Goal: Transaction & Acquisition: Purchase product/service

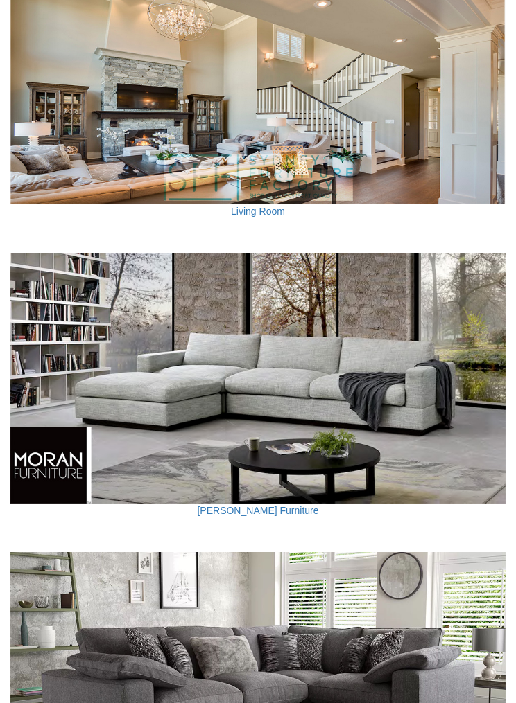
scroll to position [1092, 0]
click at [461, 399] on img at bounding box center [257, 378] width 495 height 251
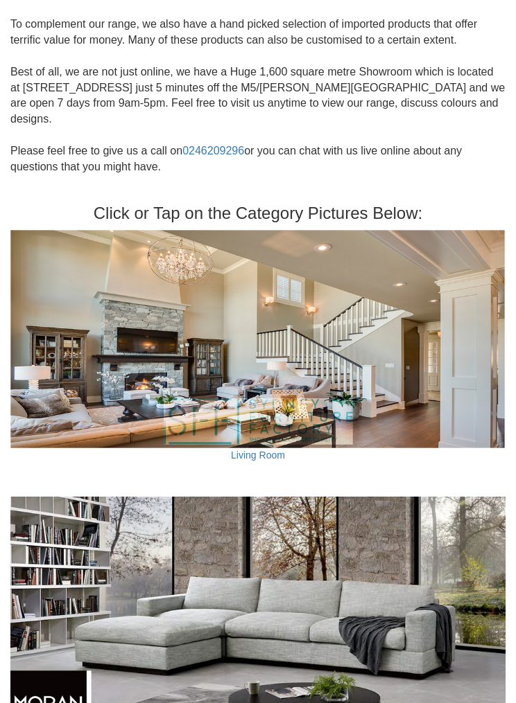
scroll to position [833, 0]
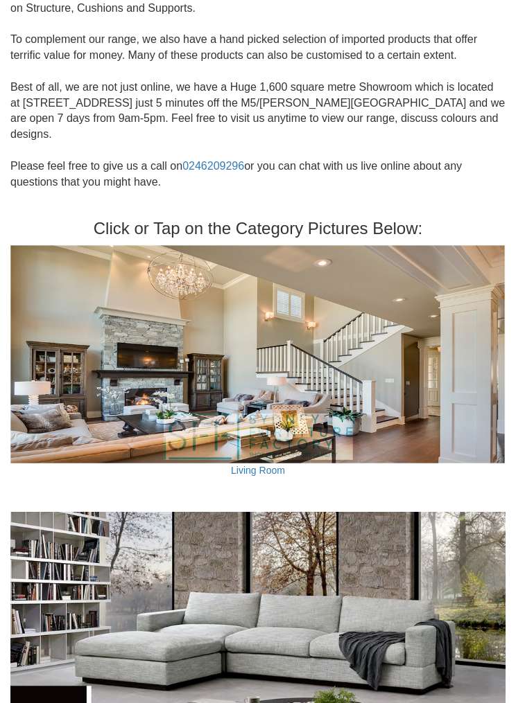
click at [439, 360] on img at bounding box center [257, 354] width 495 height 218
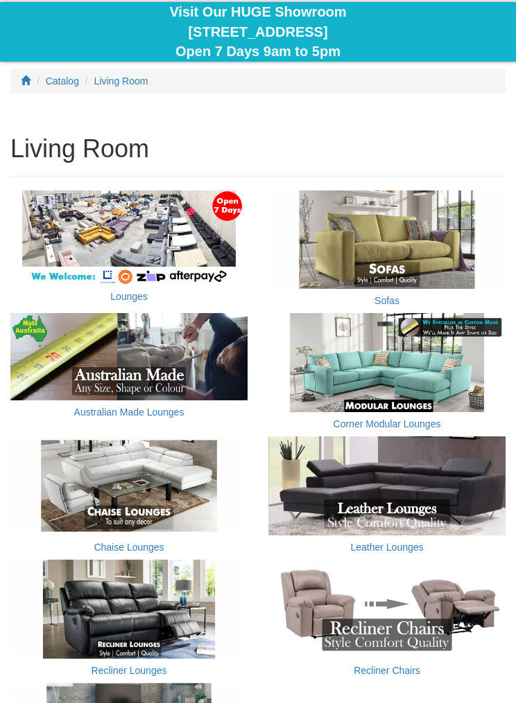
scroll to position [366, 0]
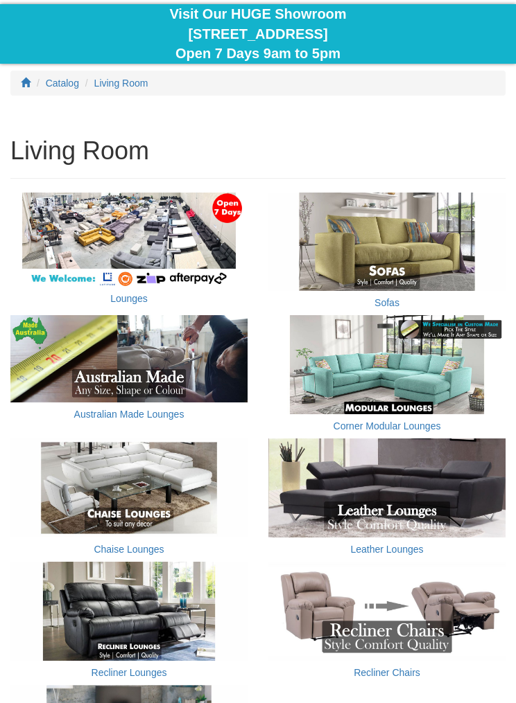
click at [435, 243] on img at bounding box center [386, 242] width 237 height 99
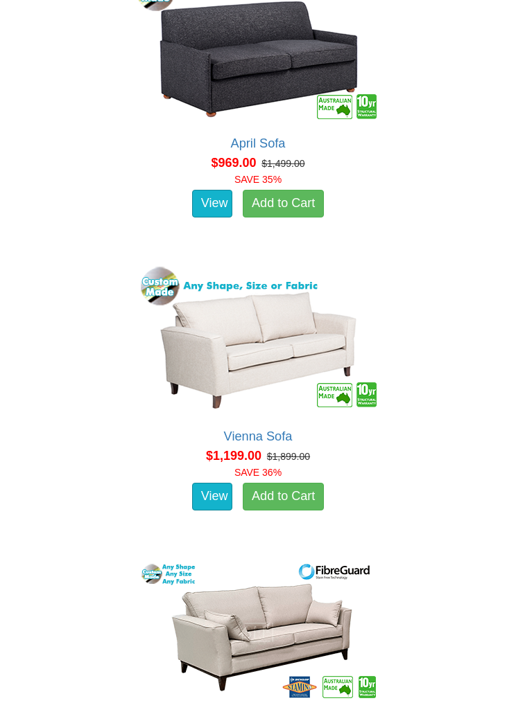
scroll to position [2088, 0]
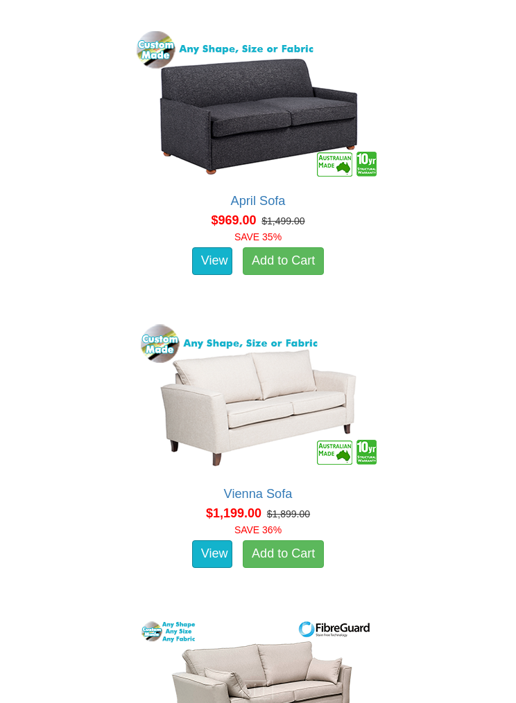
click at [300, 417] on img at bounding box center [258, 397] width 250 height 152
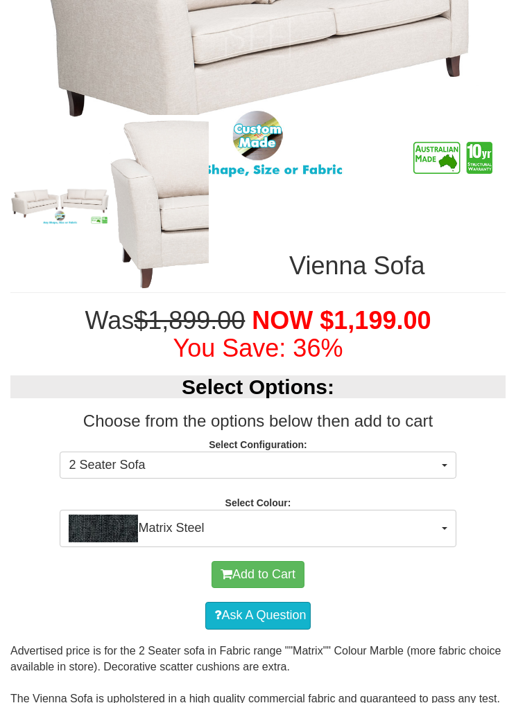
scroll to position [588, 0]
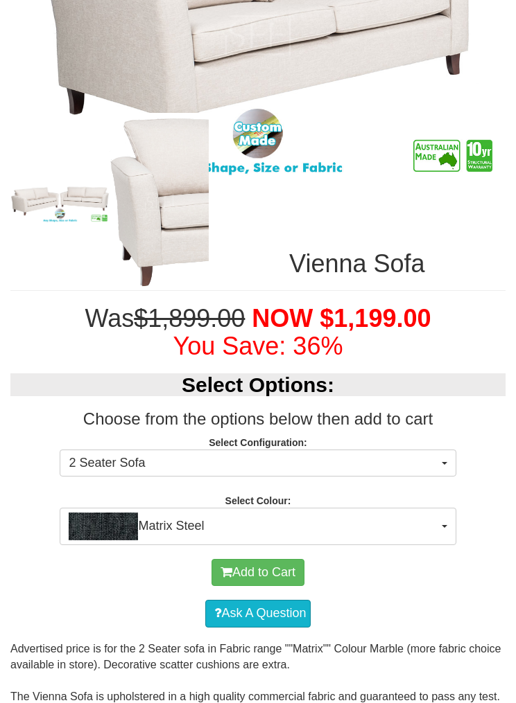
click at [455, 528] on button "Matrix Steel" at bounding box center [258, 526] width 396 height 37
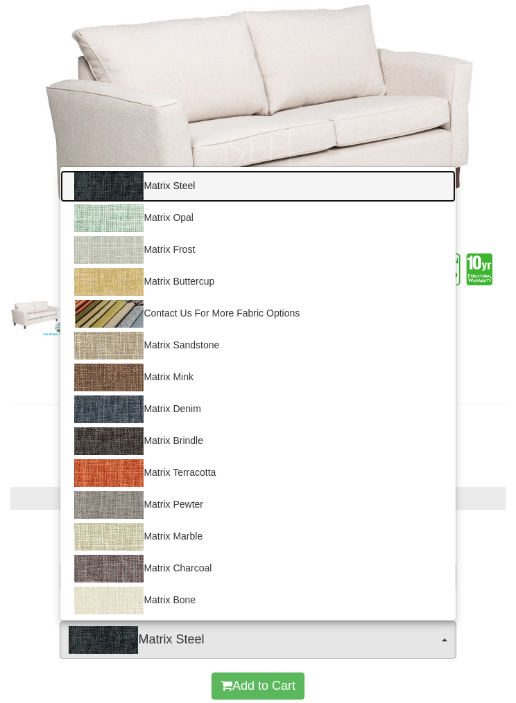
scroll to position [473, 0]
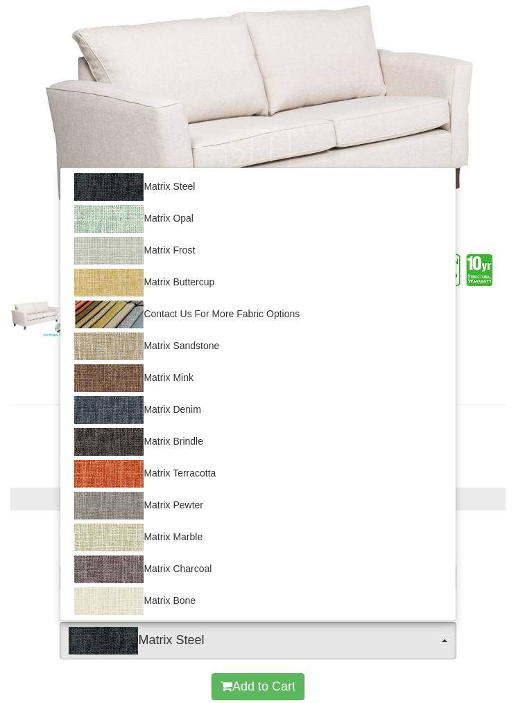
click at [489, 443] on div at bounding box center [258, 351] width 516 height 703
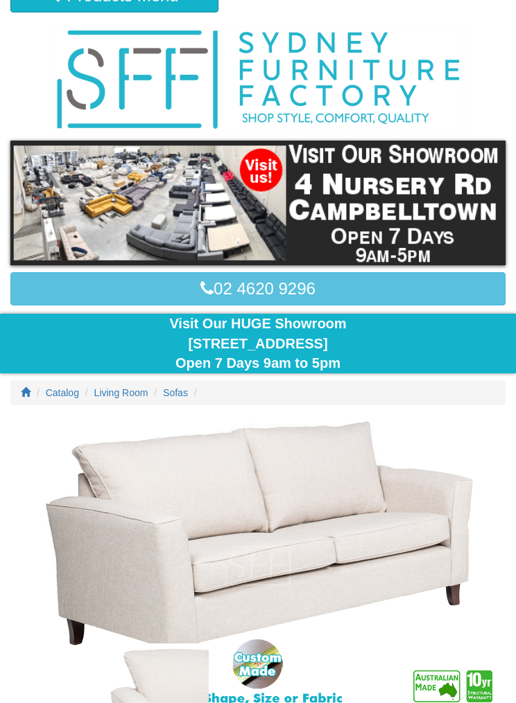
scroll to position [0, 0]
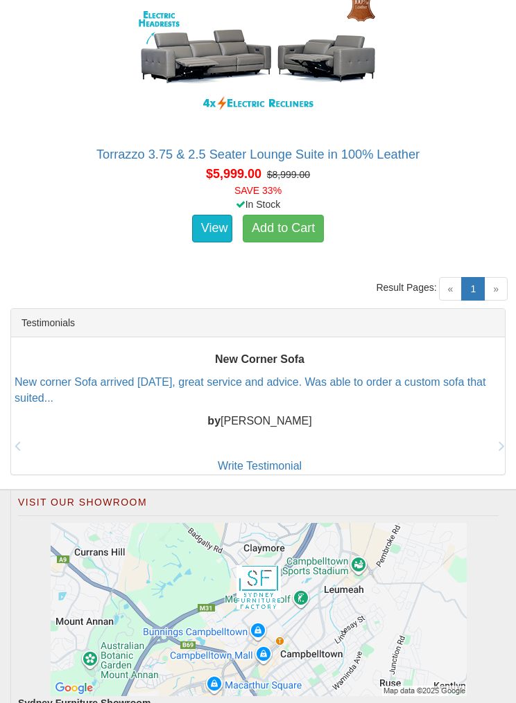
scroll to position [10343, 0]
